Goal: Information Seeking & Learning: Learn about a topic

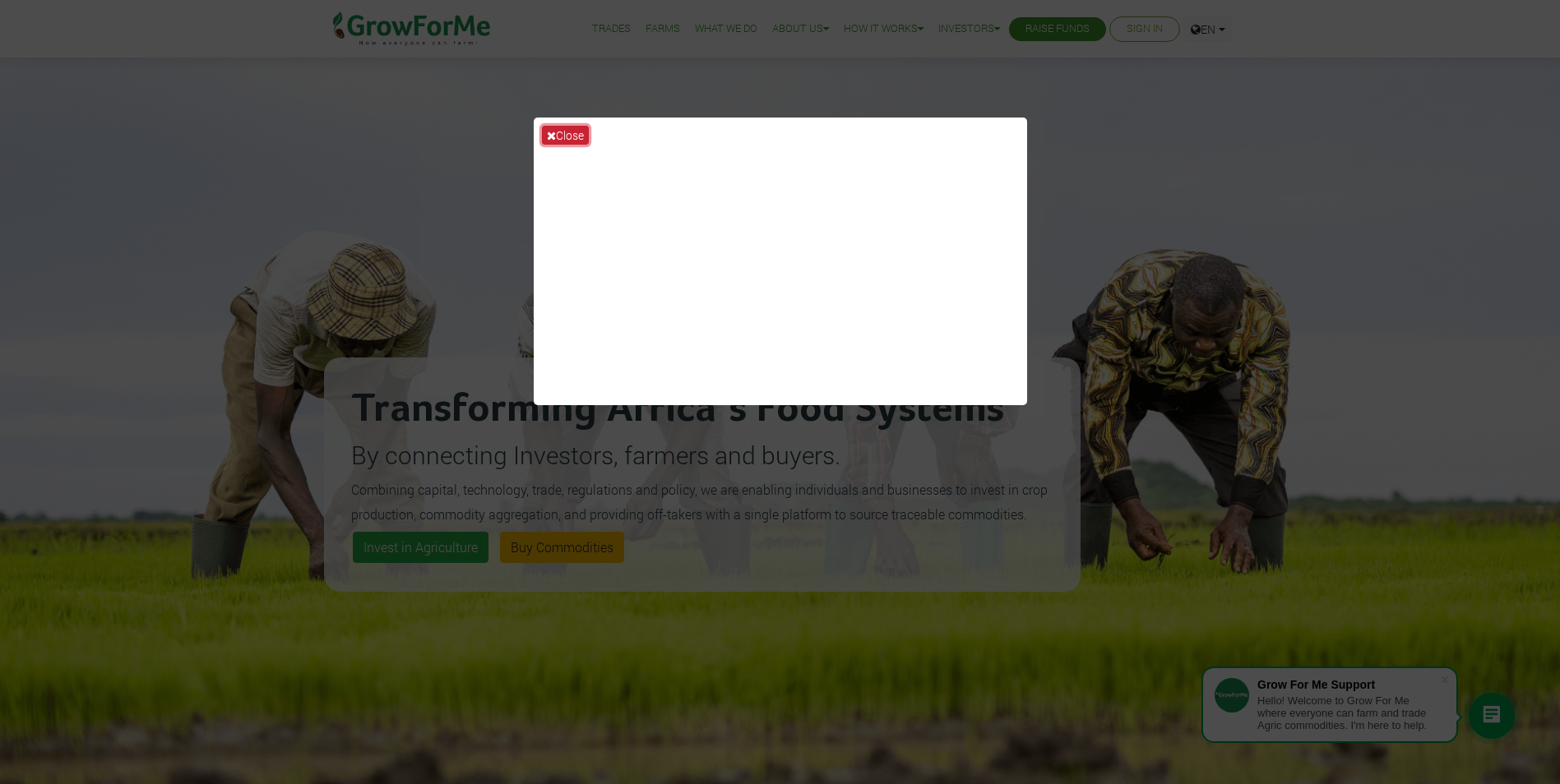
click at [569, 138] on button "Close" at bounding box center [565, 135] width 47 height 19
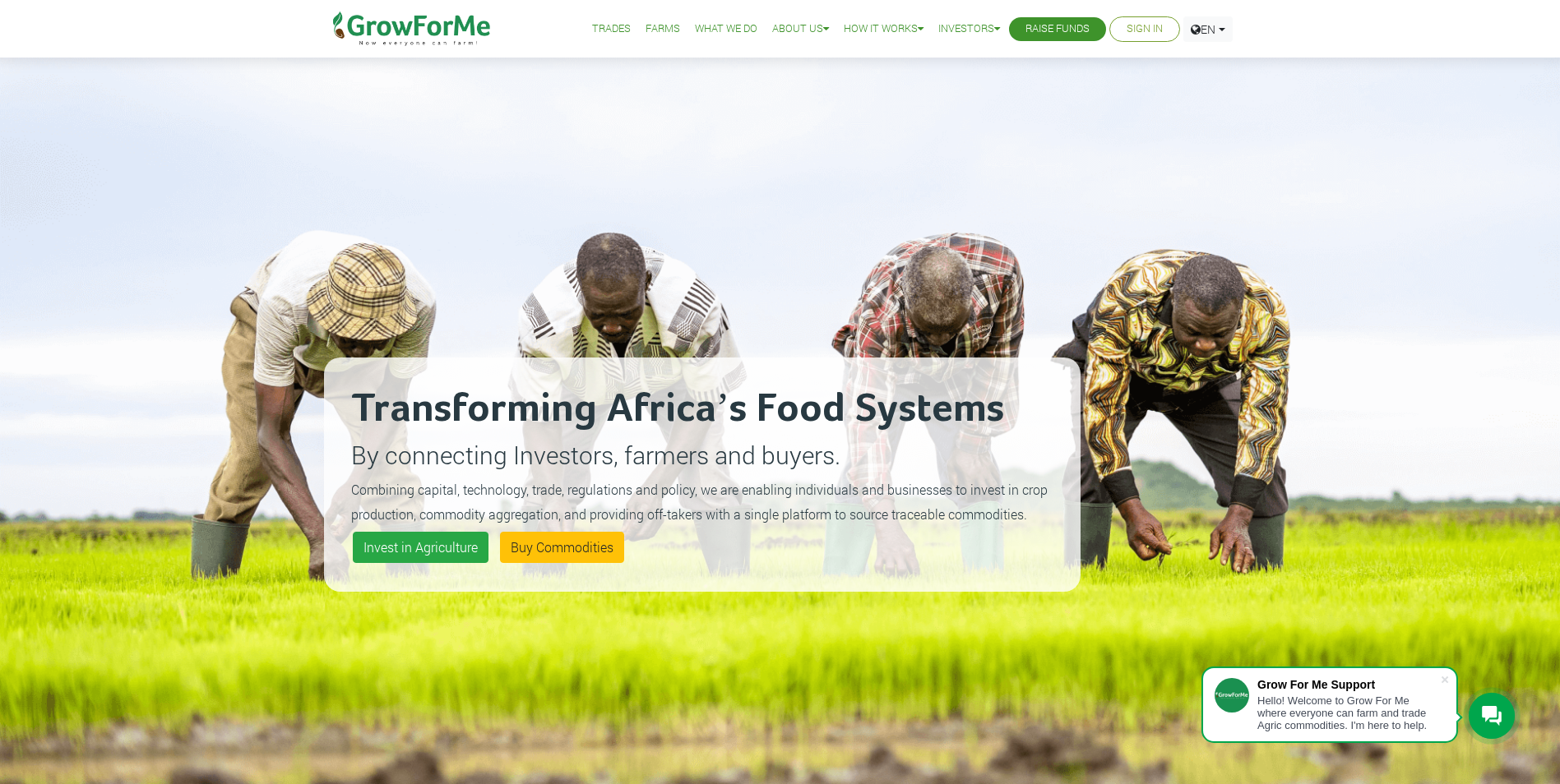
click at [717, 26] on link "What We Do" at bounding box center [726, 30] width 63 height 17
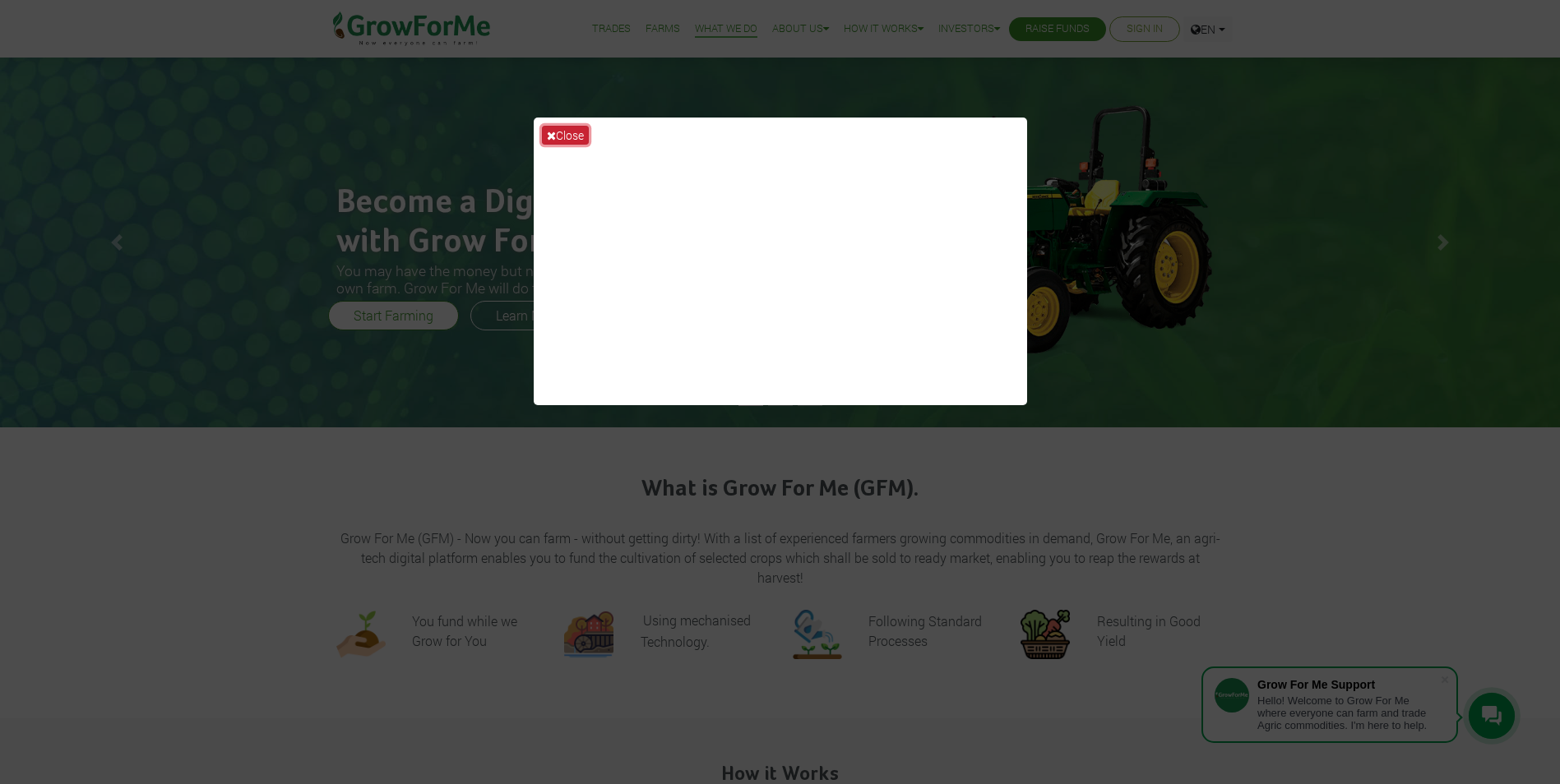
click at [572, 134] on button "Close" at bounding box center [565, 135] width 47 height 19
